Goal: Information Seeking & Learning: Learn about a topic

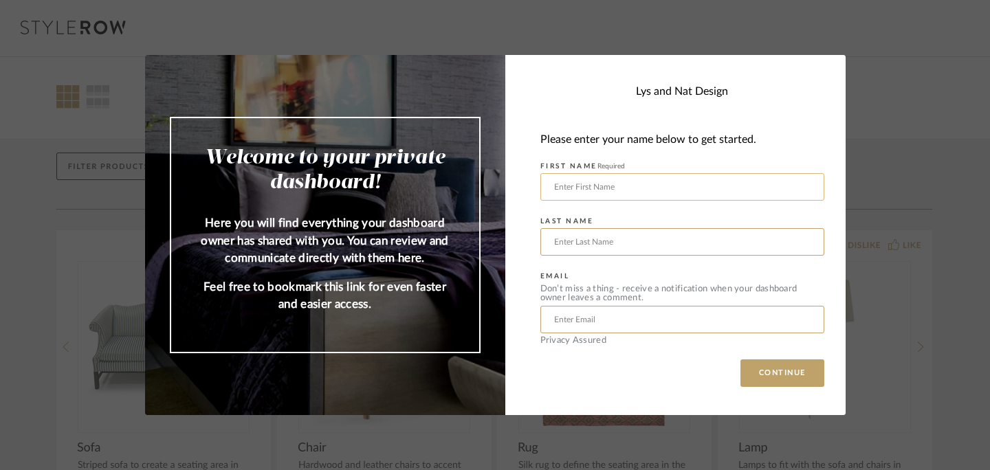
click at [622, 188] on input "text" at bounding box center [682, 186] width 284 height 27
type input "[PERSON_NAME]"
type input "Pearl"
type input "[EMAIL_ADDRESS][DOMAIN_NAME]"
click at [754, 364] on button "CONTINUE" at bounding box center [782, 372] width 84 height 27
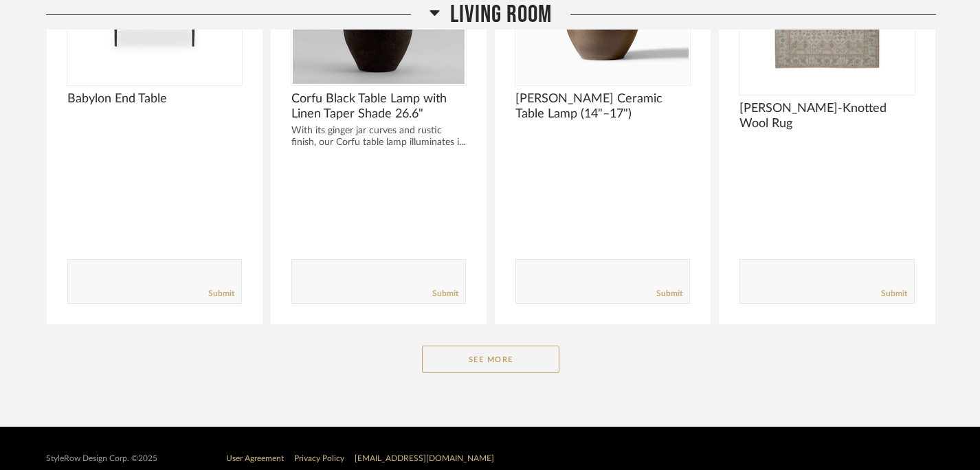
scroll to position [390, 0]
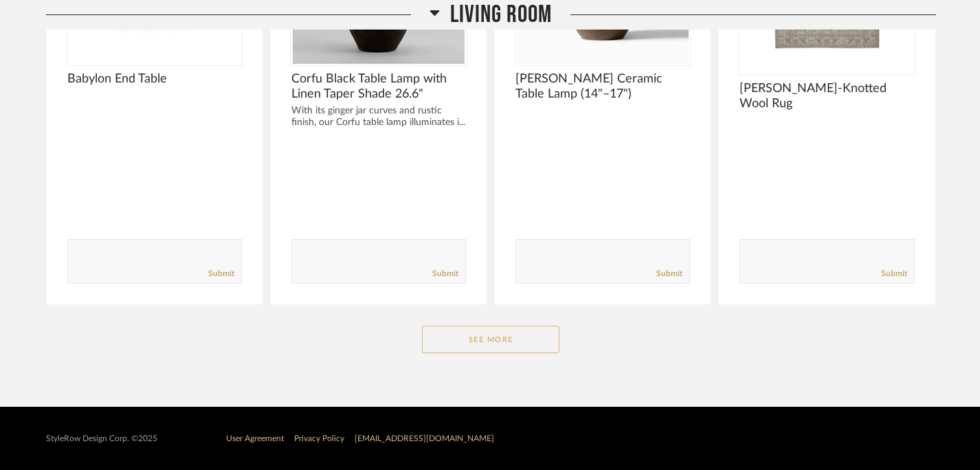
click at [516, 350] on button "See More" at bounding box center [490, 339] width 137 height 27
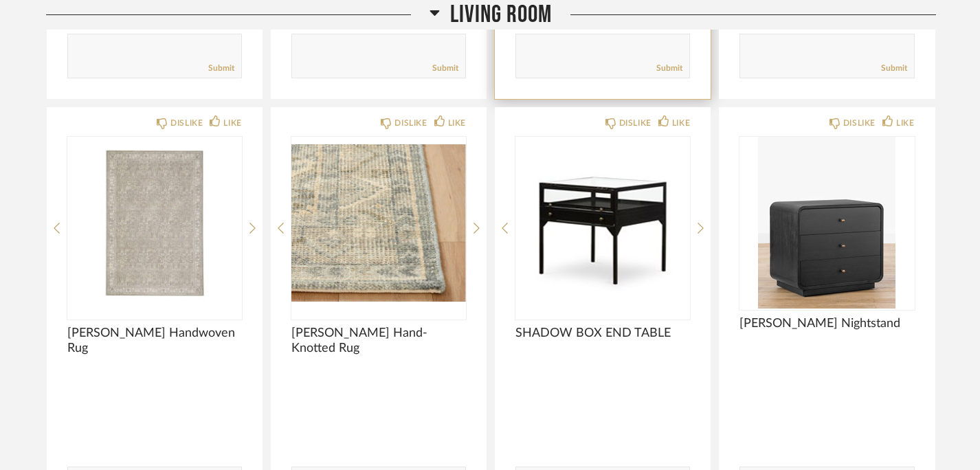
scroll to position [601, 0]
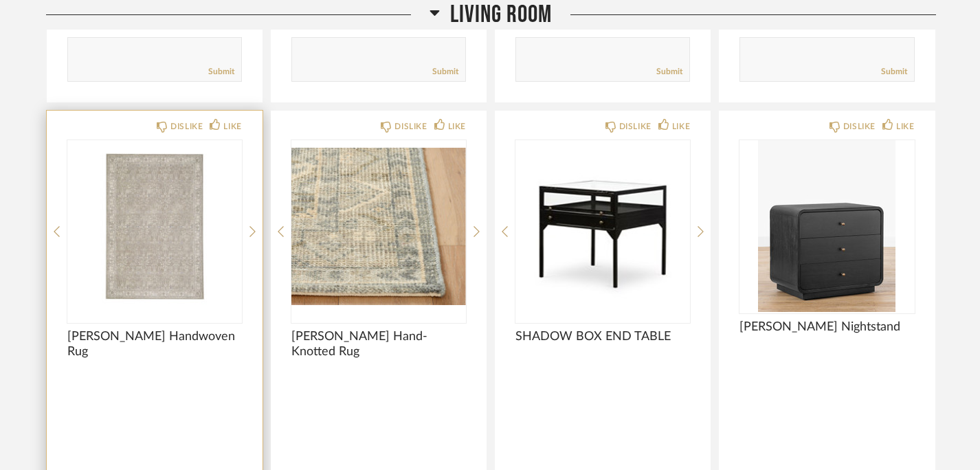
click at [196, 281] on img "0" at bounding box center [154, 226] width 175 height 172
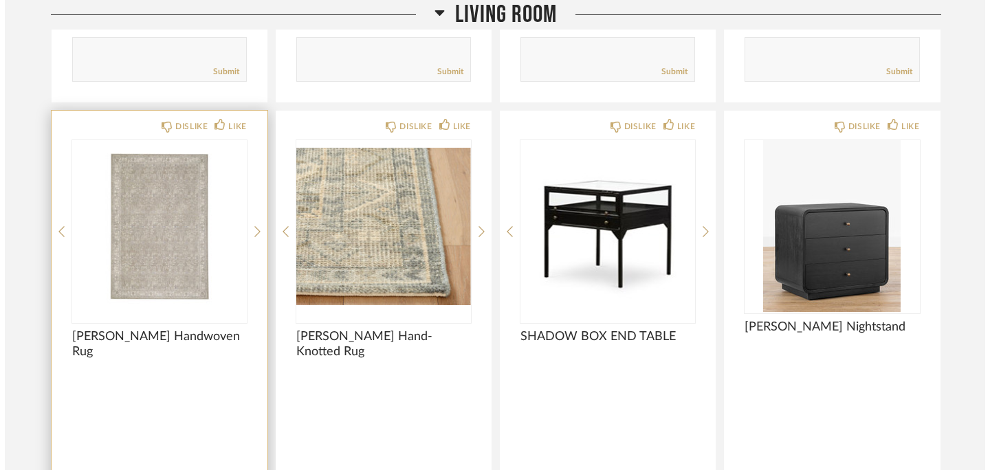
scroll to position [0, 0]
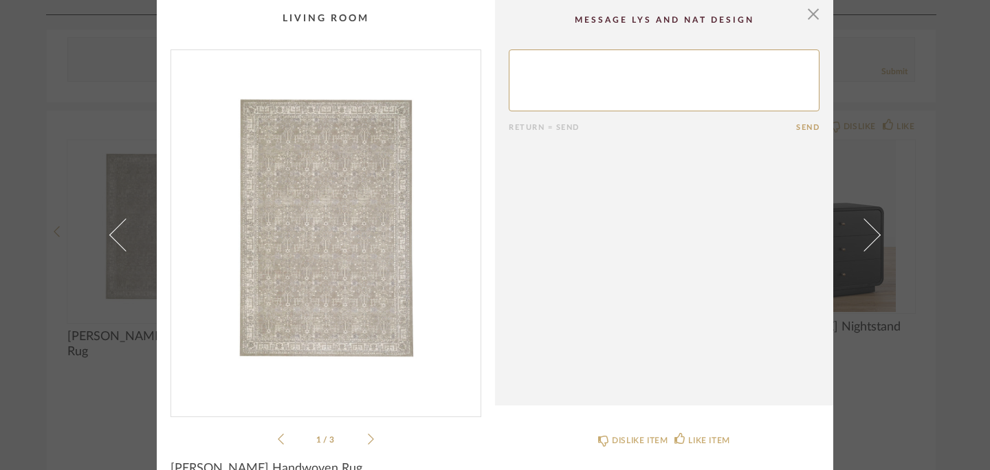
click at [317, 260] on img "0" at bounding box center [325, 227] width 309 height 355
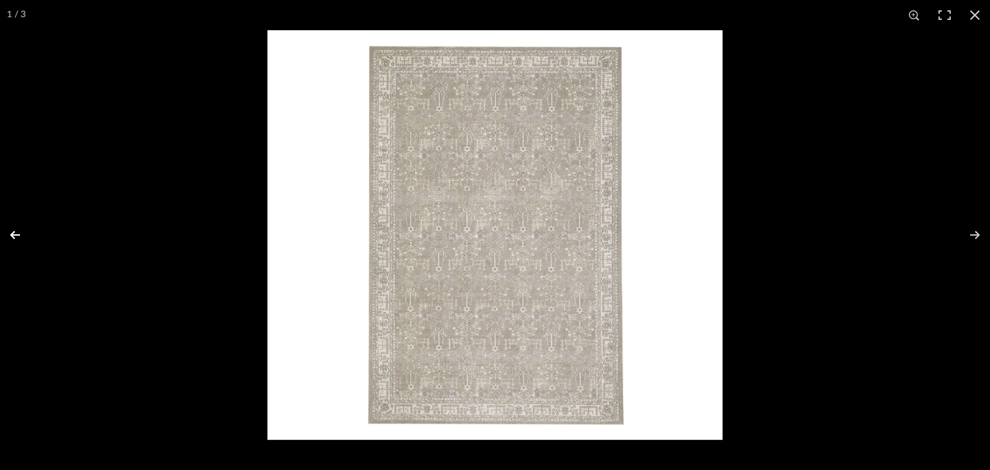
click at [15, 239] on button at bounding box center [24, 235] width 48 height 69
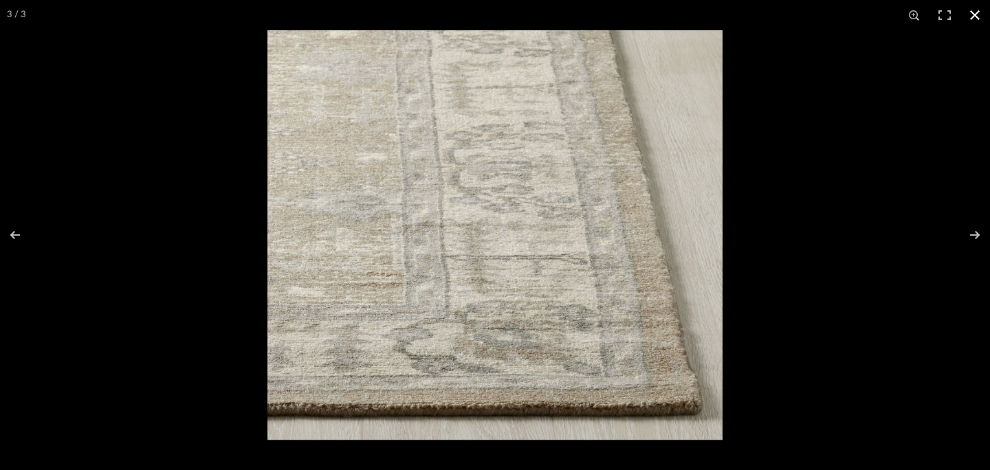
click at [978, 13] on button at bounding box center [974, 15] width 30 height 30
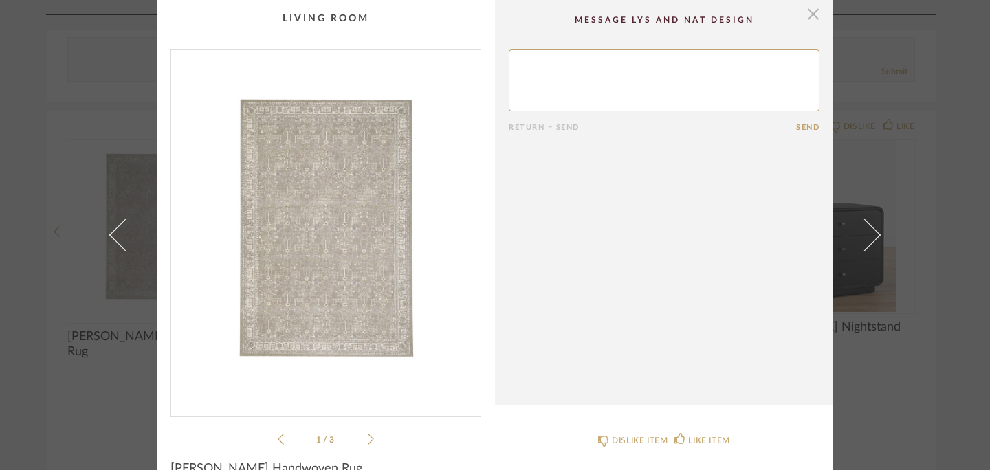
click at [803, 15] on span "button" at bounding box center [812, 13] width 27 height 27
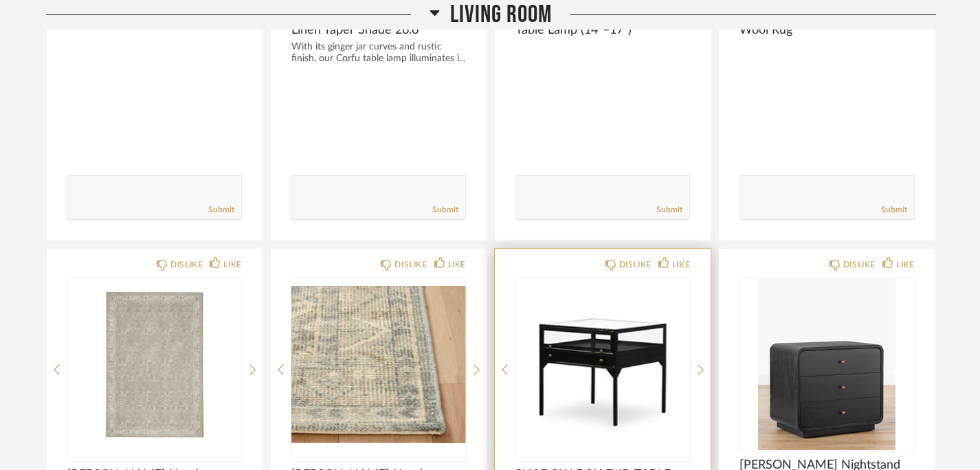
scroll to position [464, 0]
click at [700, 372] on icon at bounding box center [701, 369] width 6 height 12
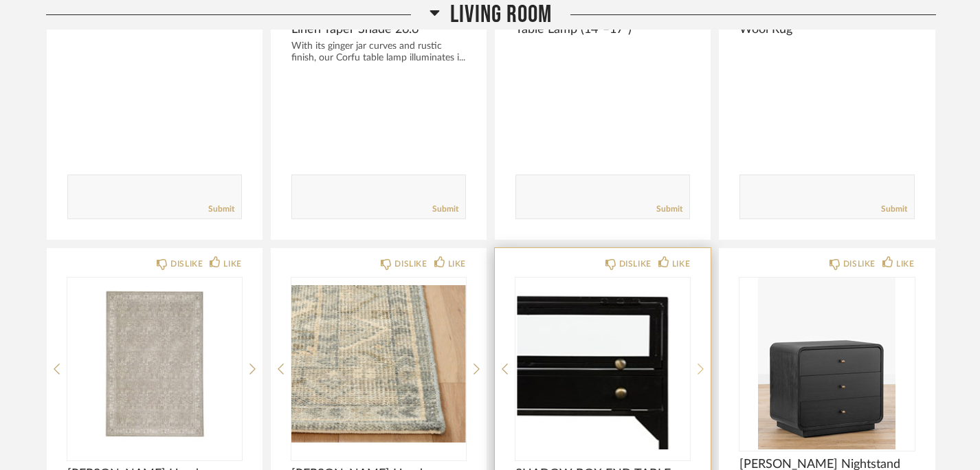
click at [700, 372] on icon at bounding box center [701, 369] width 6 height 11
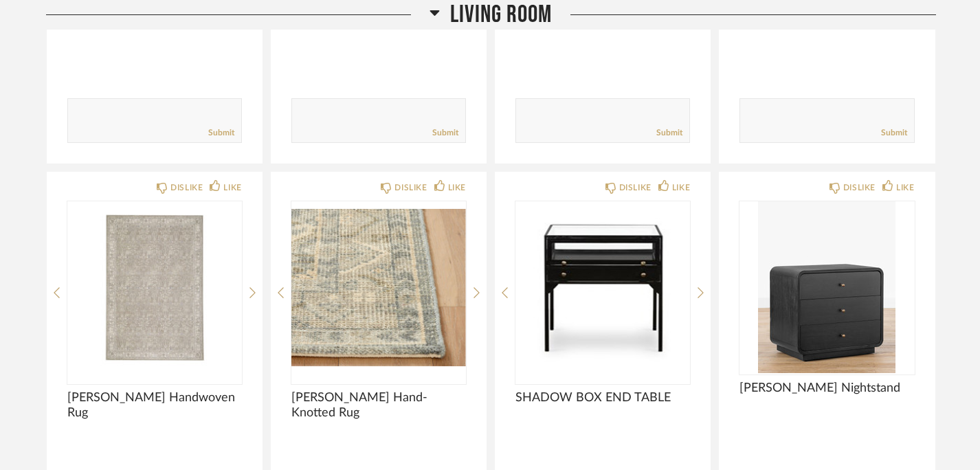
scroll to position [719, 0]
